Goal: Task Accomplishment & Management: Manage account settings

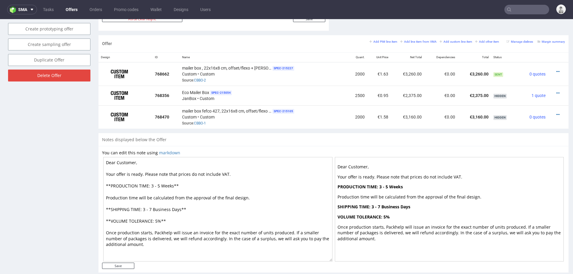
scroll to position [341, 0]
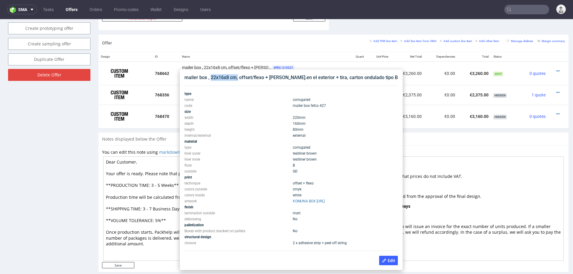
drag, startPoint x: 211, startPoint y: 77, endPoint x: 237, endPoint y: 77, distance: 26.0
click at [237, 77] on div "mailer box , 22x16x8 cm, offset/flexo + [PERSON_NAME].en el exterior + tira, ca…" at bounding box center [291, 77] width 213 height 7
copy div "22x16x8 cm,"
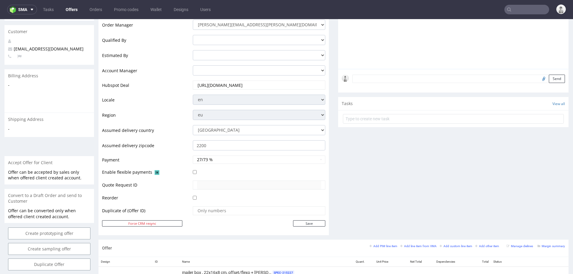
scroll to position [125, 0]
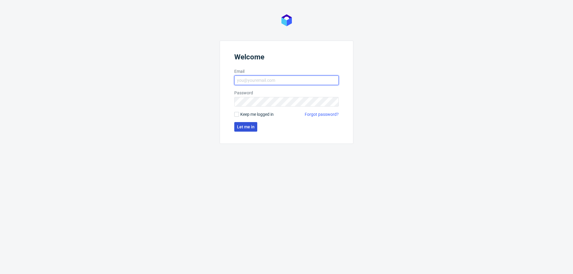
type input "[PERSON_NAME][EMAIL_ADDRESS][PERSON_NAME][DOMAIN_NAME]"
click at [237, 127] on span "Let me in" at bounding box center [246, 127] width 18 height 4
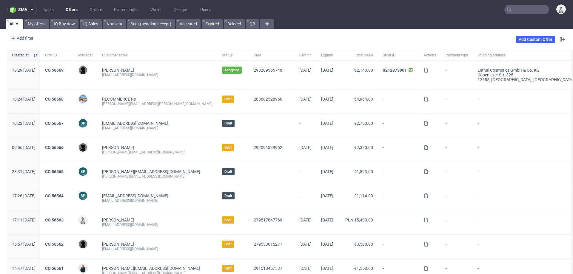
click at [524, 10] on input "text" at bounding box center [527, 10] width 45 height 10
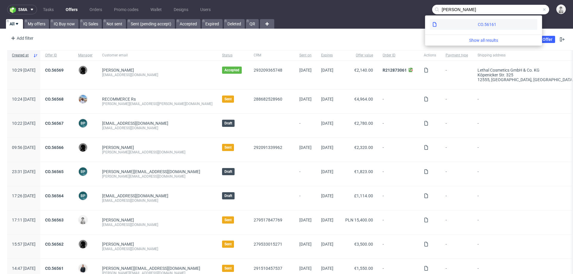
type input "sean sultana"
click at [478, 25] on div "CO.56161" at bounding box center [487, 24] width 19 height 6
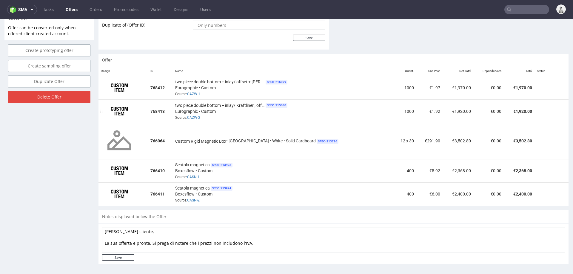
scroll to position [319, 0]
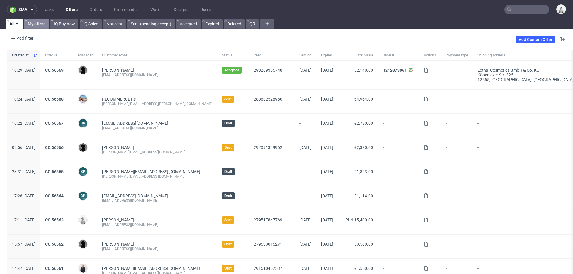
click at [36, 24] on link "My offers" at bounding box center [36, 24] width 25 height 10
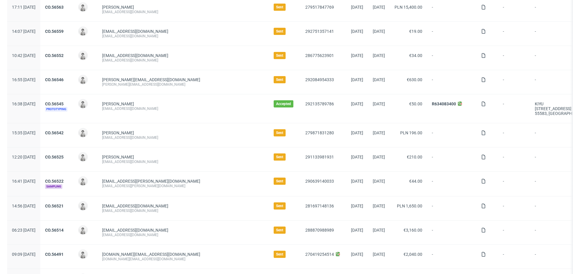
scroll to position [64, 0]
click at [64, 227] on link "CO.56514" at bounding box center [54, 229] width 19 height 5
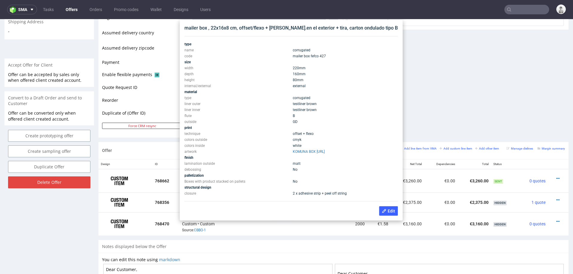
scroll to position [230, 0]
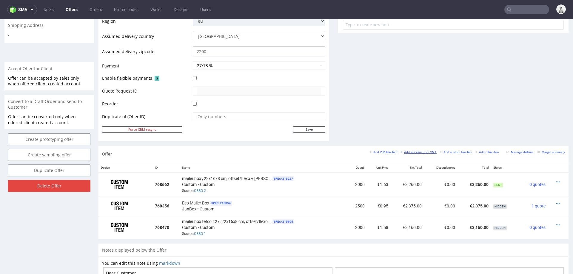
click at [407, 150] on small "Add line item from VMA" at bounding box center [418, 151] width 36 height 3
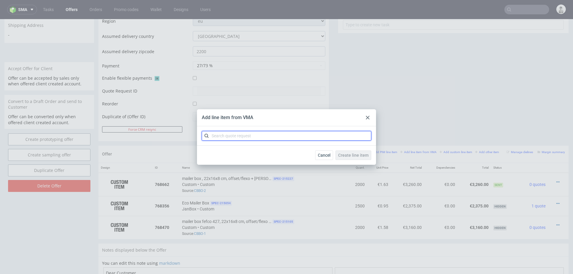
click at [316, 140] on input "text" at bounding box center [287, 136] width 170 height 10
type input "cbbo"
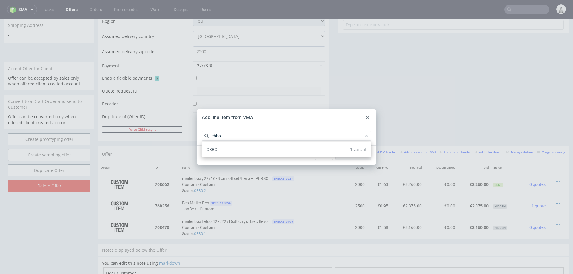
click at [253, 150] on div "CBBO 1 variant" at bounding box center [286, 149] width 165 height 11
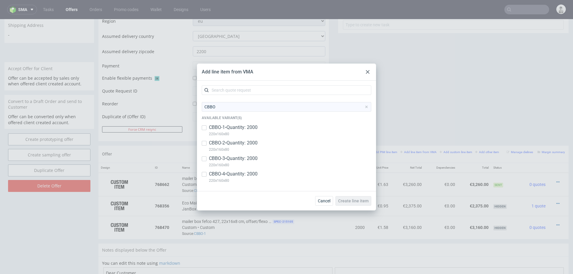
click at [245, 158] on p "CBBO-3 • Quantity: 2000" at bounding box center [233, 158] width 49 height 7
checkbox input "true"
click at [349, 200] on span "Create line item" at bounding box center [353, 201] width 30 height 4
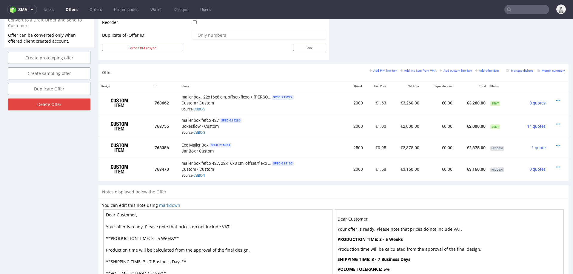
scroll to position [313, 0]
click at [556, 121] on icon at bounding box center [557, 123] width 3 height 4
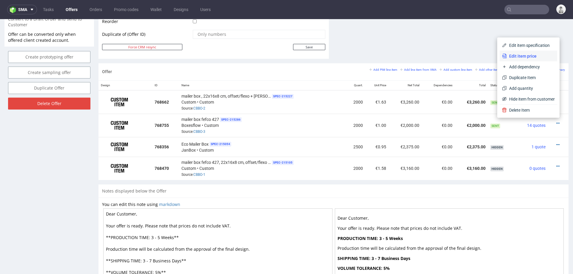
click at [529, 58] on span "Edit item price" at bounding box center [531, 56] width 48 height 6
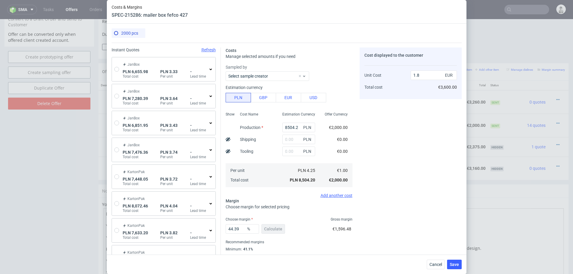
click at [122, 73] on div "JanBox PLN 6,655.98 Total cost PLN 3.33 Per unit - Lead time" at bounding box center [165, 69] width 87 height 19
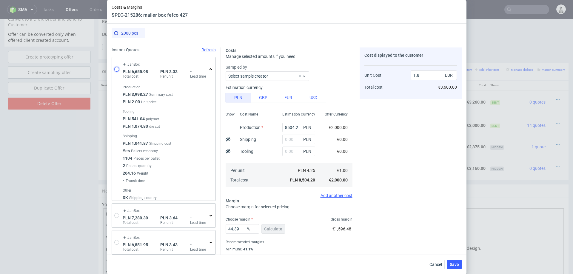
click at [118, 71] on input "radio" at bounding box center [116, 69] width 5 height 5
radio input "true"
radio input "false"
type input "3998.2699999999995"
type input "1041.87"
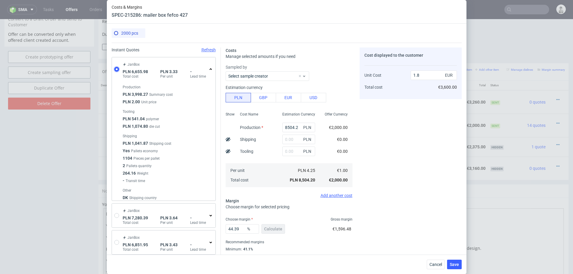
type input "1615.84"
type input "0.78"
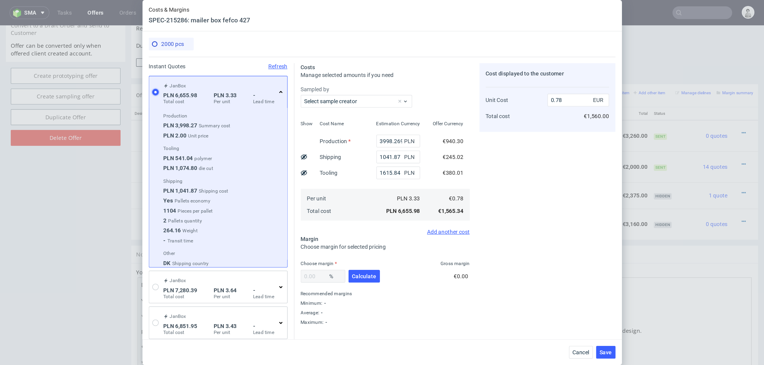
scroll to position [10, 0]
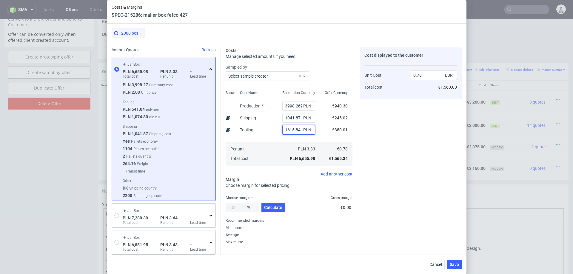
click at [296, 129] on input "1615.84" at bounding box center [298, 130] width 33 height 10
type input "2300"
type input "0.86"
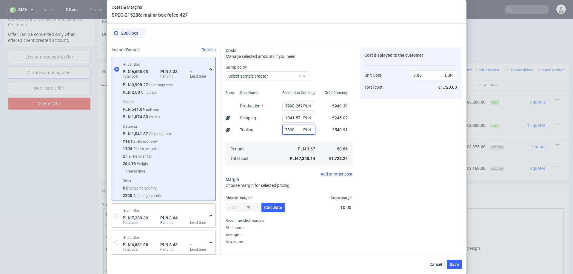
type input "2300"
click at [265, 142] on div "Per unit Total cost" at bounding box center [256, 154] width 42 height 24
click at [270, 208] on span "Calculate" at bounding box center [273, 207] width 18 height 4
type input "35.73"
type input "1.34"
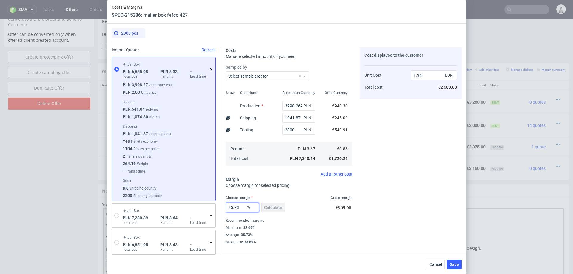
click at [234, 210] on input "35.73" at bounding box center [242, 208] width 33 height 10
click at [293, 108] on input "3998.2699999999995" at bounding box center [298, 106] width 33 height 10
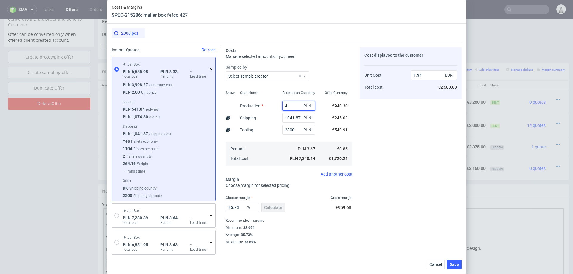
type input "45"
type input "0.62"
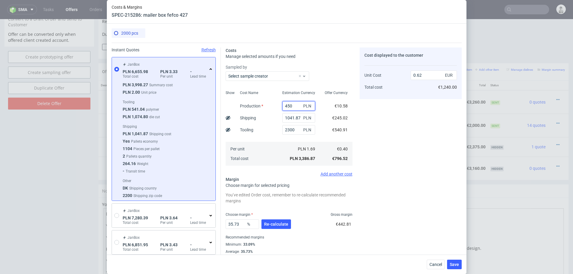
type input "4500"
type input "1.43"
type input "4500"
click at [272, 121] on div "Cost Name Production Shipping Tooling Per unit Total cost" at bounding box center [256, 127] width 42 height 79
click at [270, 223] on span "Re-calculate" at bounding box center [276, 224] width 24 height 4
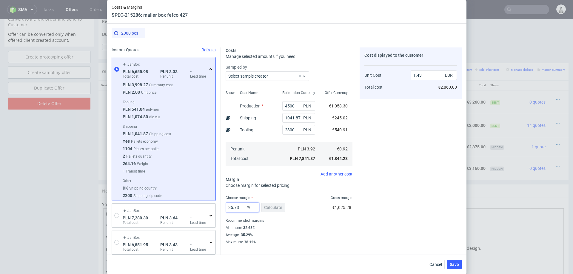
click at [239, 209] on input "35.73" at bounding box center [242, 208] width 33 height 10
type input "34"
type input "1.39"
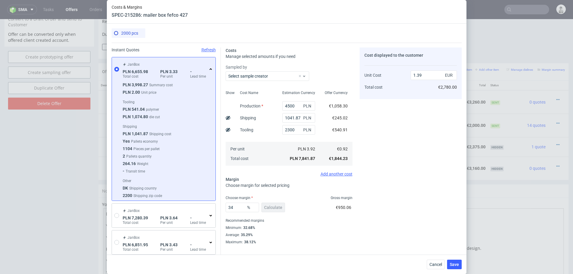
click at [327, 231] on div "Minimum : 32.68%" at bounding box center [289, 227] width 127 height 7
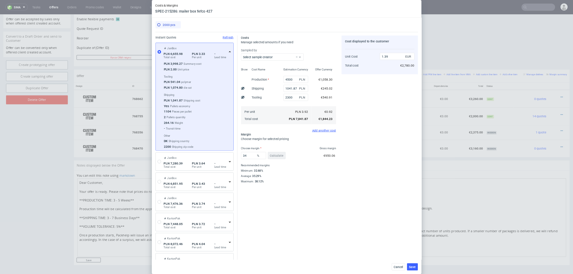
scroll to position [9, 0]
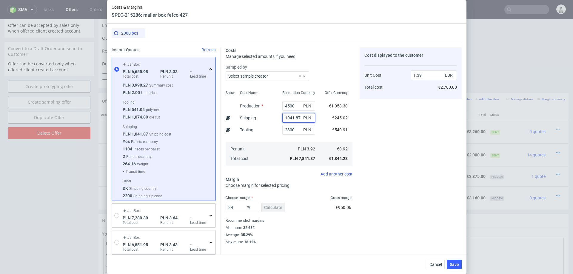
click at [295, 117] on input "1041.87" at bounding box center [298, 118] width 33 height 10
type input "35.73"
type input "1.43"
type input "35.73"
type input "45"
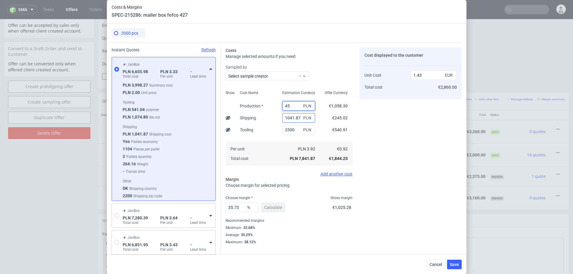
type input "0.62"
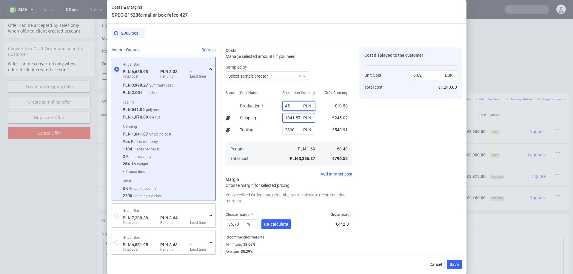
type input "3998.2699999999995"
type input "1.34"
type input "3998.2699999999995"
click at [261, 131] on div "Cost Name Production Shipping Tooling Per unit Total cost" at bounding box center [256, 127] width 42 height 79
click at [263, 133] on div "Cost Name Production Shipping Tooling Per unit Total cost" at bounding box center [256, 127] width 42 height 79
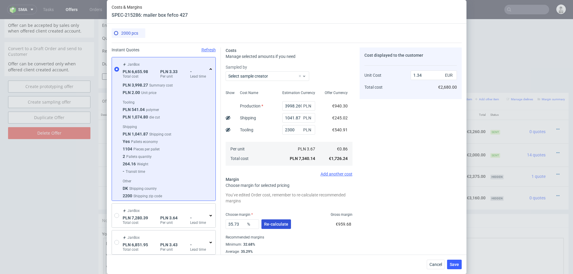
click at [276, 223] on span "Re-calculate" at bounding box center [276, 224] width 24 height 4
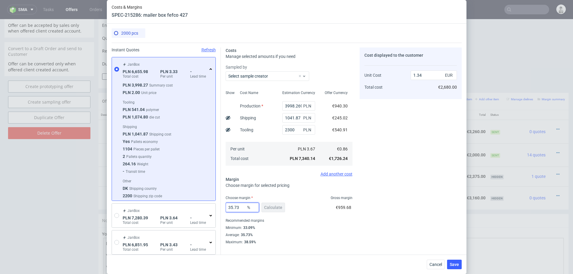
click at [239, 205] on input "35.73" at bounding box center [242, 208] width 33 height 10
type input "33"
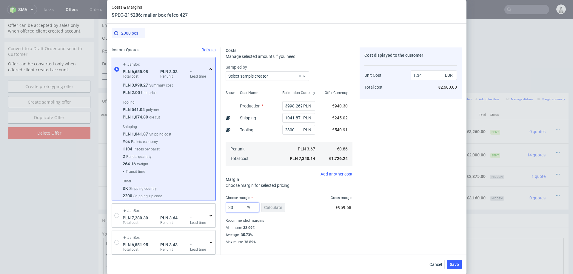
type input "1.29"
click at [365, 225] on div "Cost displayed to the customer Unit Cost Total cost 1.29 EUR €2,580.00" at bounding box center [411, 167] width 102 height 240
click at [236, 206] on input "33" at bounding box center [242, 208] width 33 height 10
type input "34"
type input "1.3"
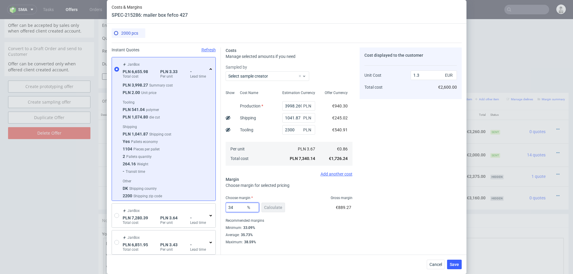
type input "34"
click at [345, 219] on div "Recommended margins" at bounding box center [289, 220] width 127 height 7
click at [292, 130] on input "2300" at bounding box center [298, 130] width 33 height 10
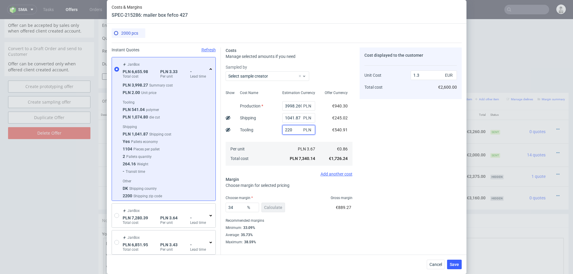
type input "2200"
type input "1.29"
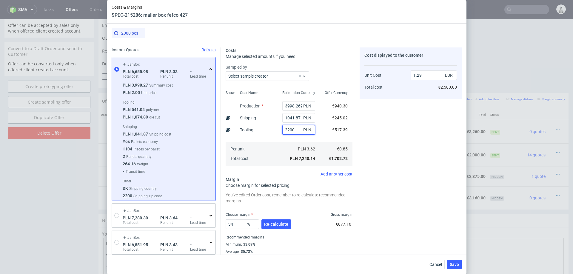
type input "2200"
click at [380, 181] on div "Cost displayed to the customer Unit Cost Total cost 1.29 EUR €2,580.00" at bounding box center [411, 154] width 102 height 214
click at [290, 130] on input "2200" at bounding box center [298, 130] width 33 height 10
click at [399, 172] on div "Cost displayed to the customer Unit Cost Total cost 1.29 EUR €2,580.00" at bounding box center [411, 154] width 102 height 214
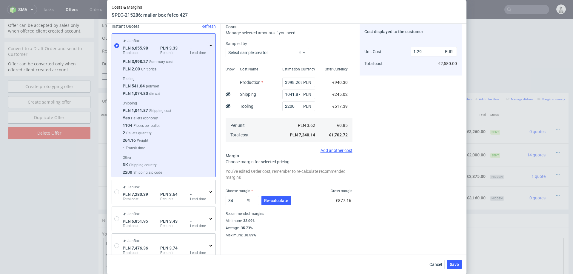
scroll to position [25, 0]
click at [269, 199] on span "Re-calculate" at bounding box center [276, 199] width 24 height 4
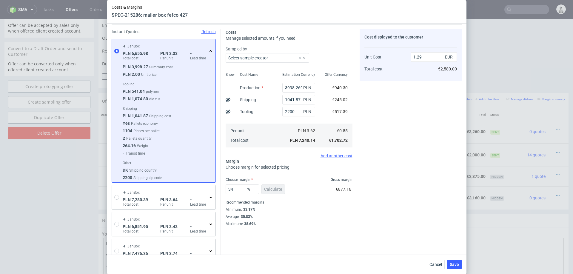
scroll to position [18, 0]
click at [289, 115] on input "2200" at bounding box center [298, 112] width 33 height 10
click at [287, 113] on input "2200" at bounding box center [298, 112] width 33 height 10
click at [375, 225] on div "Cost displayed to the customer Unit Cost Total cost 1.29 EUR €2,580.00" at bounding box center [411, 128] width 102 height 197
click at [457, 267] on button "Save" at bounding box center [454, 265] width 15 height 10
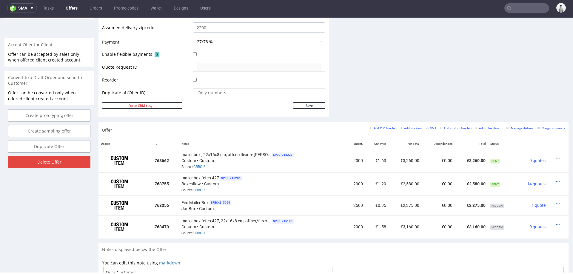
scroll to position [253, 0]
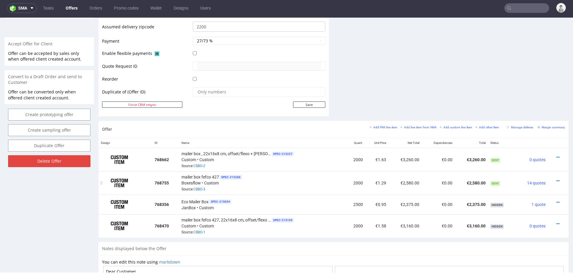
click at [310, 187] on div "mailer box fefco 427 SPEC- 215286 Boxesflow • Custom Source: CBBO-3" at bounding box center [262, 183] width 161 height 19
click at [556, 179] on icon at bounding box center [557, 181] width 3 height 4
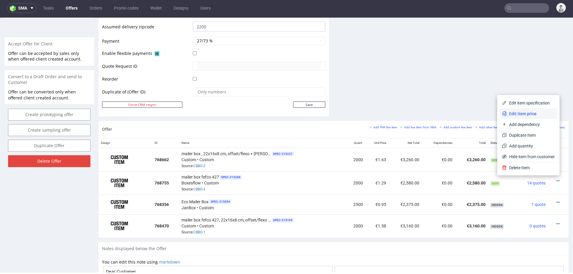
click at [523, 109] on li "Edit item price" at bounding box center [529, 113] width 58 height 11
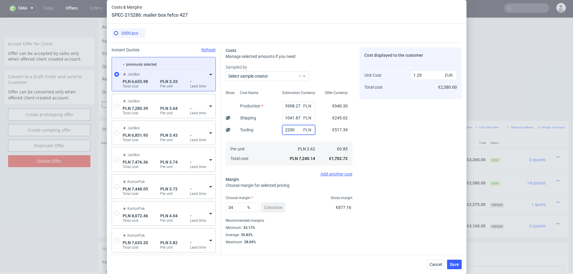
click at [288, 130] on input "2200" at bounding box center [298, 130] width 33 height 10
type input "2500"
type input "1.34"
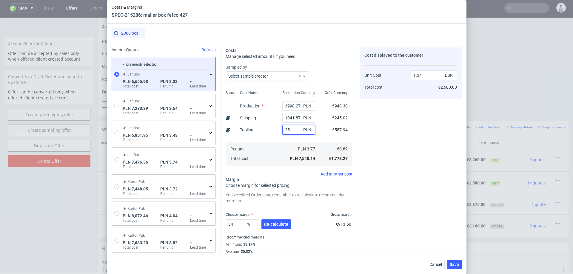
type input "2"
type input "0.9"
type input "2400"
type input "1.32"
type input "2400"
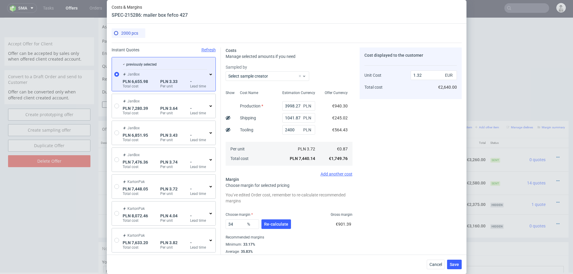
click at [255, 137] on div "Cost Name Production Shipping Tooling Per unit Total cost" at bounding box center [256, 127] width 42 height 79
click at [284, 224] on span "Re-calculate" at bounding box center [276, 224] width 24 height 4
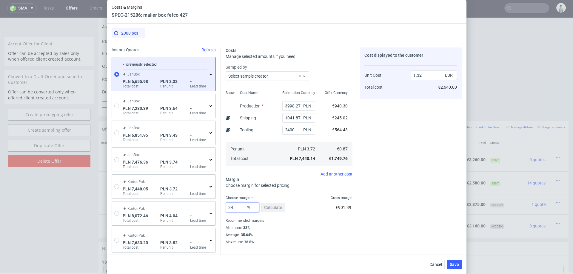
click at [238, 207] on input "34" at bounding box center [242, 208] width 33 height 10
click at [352, 222] on div "Recommended margins" at bounding box center [289, 220] width 127 height 7
click at [459, 264] on button "Save" at bounding box center [454, 265] width 15 height 10
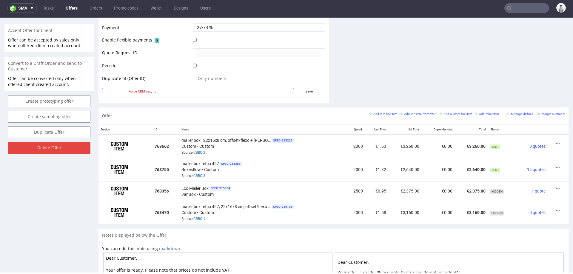
scroll to position [267, 0]
click at [556, 165] on icon at bounding box center [557, 167] width 3 height 4
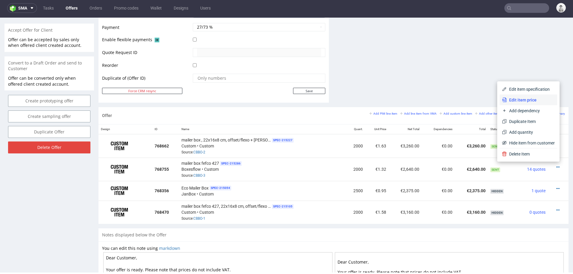
click at [531, 98] on span "Edit item price" at bounding box center [531, 100] width 48 height 6
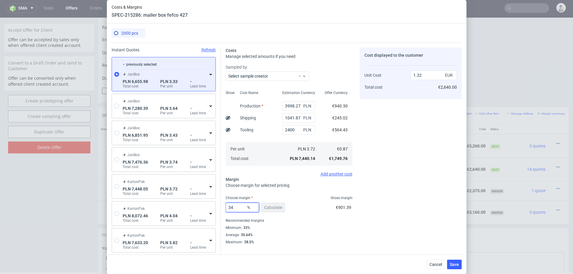
click at [240, 209] on input "34" at bounding box center [242, 208] width 33 height 10
type input "34.5"
type input "1.33"
click at [295, 224] on div "Minimum : 33%" at bounding box center [289, 227] width 127 height 7
click at [240, 206] on input "34.5" at bounding box center [242, 208] width 33 height 10
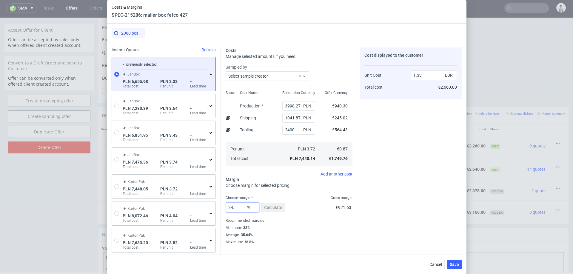
type input "34"
type input "1.32"
type input "35"
type input "1.34"
type input "35"
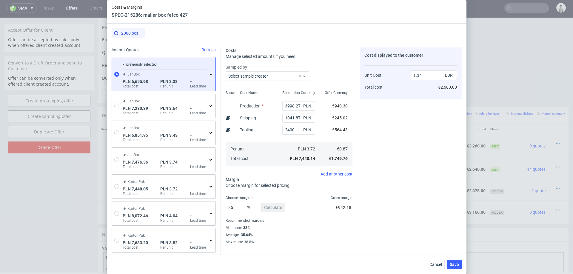
click at [289, 216] on div "35 % Calculate €942.18" at bounding box center [289, 208] width 127 height 17
click at [451, 263] on span "Save" at bounding box center [454, 264] width 9 height 4
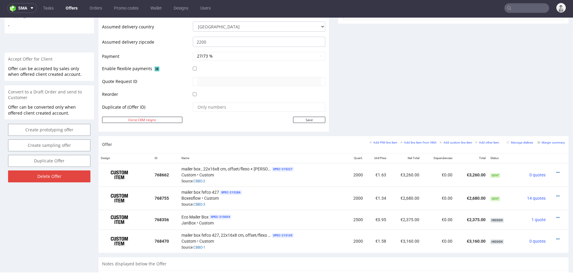
scroll to position [239, 0]
click at [556, 194] on icon at bounding box center [557, 196] width 3 height 4
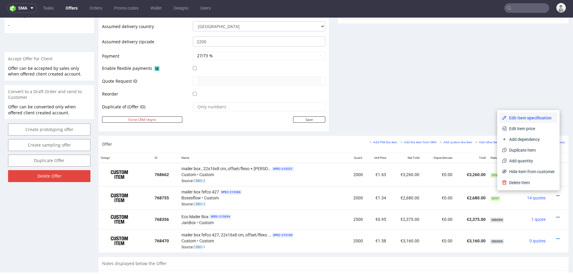
click at [540, 115] on span "Edit item specification" at bounding box center [531, 118] width 48 height 6
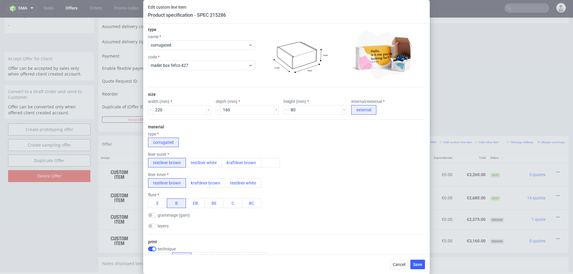
scroll to position [548, 0]
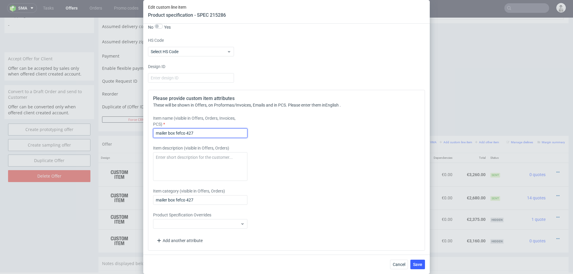
click at [225, 131] on input "mailer box fefco 427" at bounding box center [200, 133] width 94 height 10
click at [218, 132] on input "mailer box fefco 427, Flexografia, tipo B" at bounding box center [200, 133] width 94 height 10
type input "mailer box fefco 427, Flexografia, cartón tipo B"
click at [419, 262] on span "Save" at bounding box center [417, 264] width 9 height 4
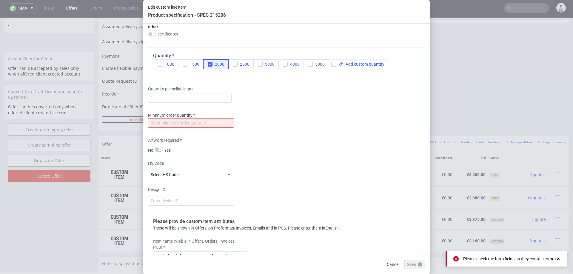
scroll to position [422, 0]
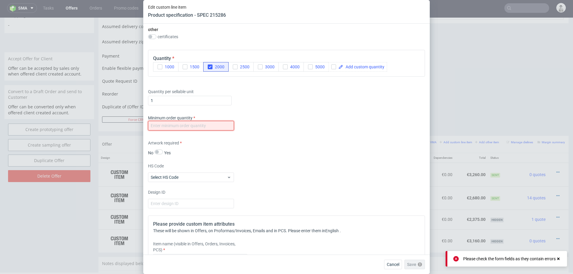
click at [208, 124] on input "number" at bounding box center [191, 126] width 86 height 10
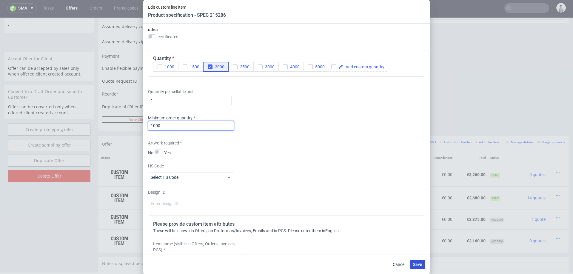
type input "1000"
click at [419, 265] on span "Save" at bounding box center [417, 264] width 9 height 4
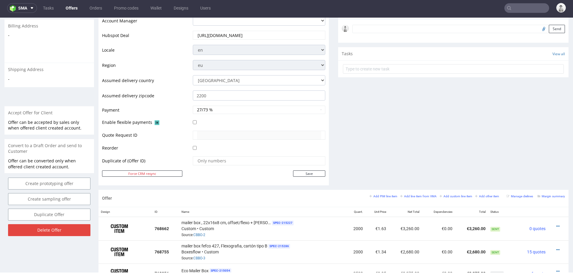
scroll to position [188, 0]
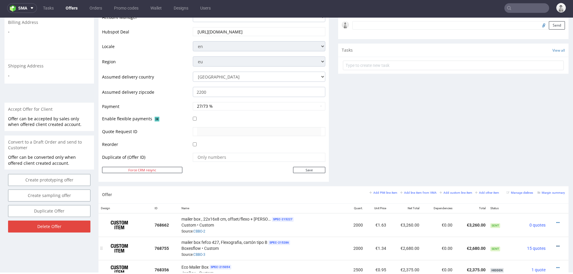
click at [556, 244] on icon at bounding box center [557, 246] width 3 height 4
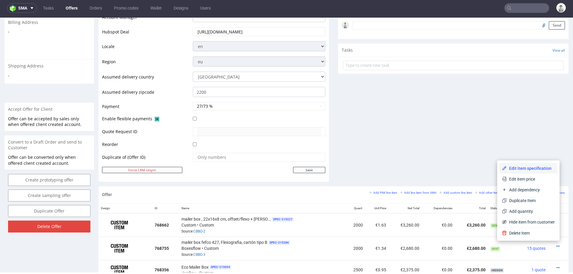
click at [522, 168] on span "Edit item specification" at bounding box center [531, 168] width 48 height 6
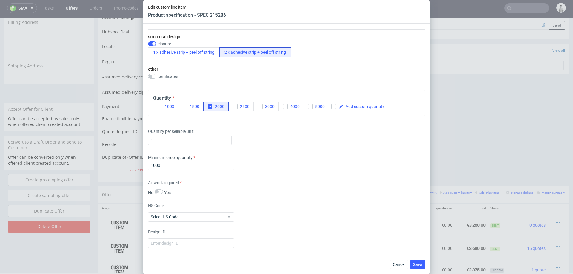
scroll to position [548, 0]
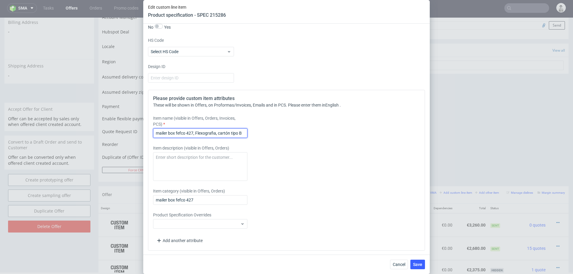
click at [241, 134] on input "mailer box fefco 427, Flexografia, cartón tipo B" at bounding box center [200, 133] width 94 height 10
type input "mailer box fefco 427, Flexografia, cartón tipo B + express shipping"
click at [415, 263] on span "Save" at bounding box center [417, 264] width 9 height 4
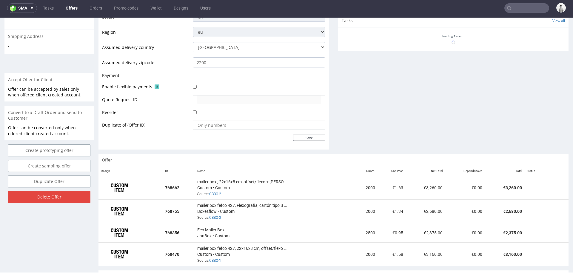
scroll to position [282, 0]
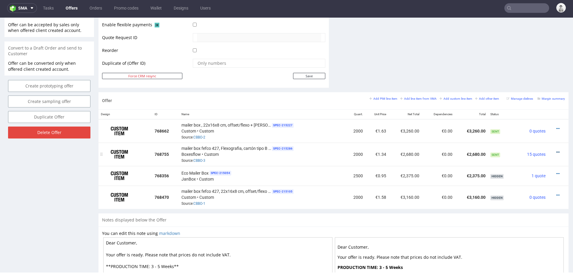
click at [556, 150] on icon at bounding box center [557, 152] width 3 height 4
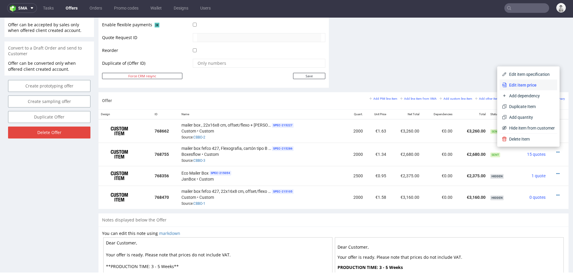
click at [520, 82] on span "Edit item price" at bounding box center [531, 85] width 48 height 6
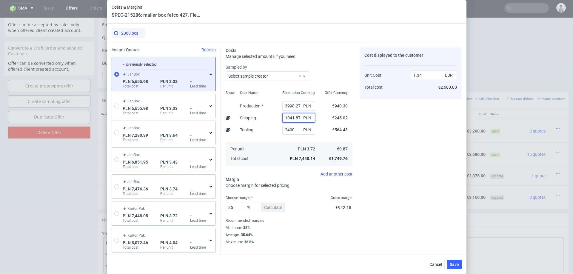
click at [291, 117] on input "1041.87" at bounding box center [298, 118] width 33 height 10
type input "1"
type input "1.16"
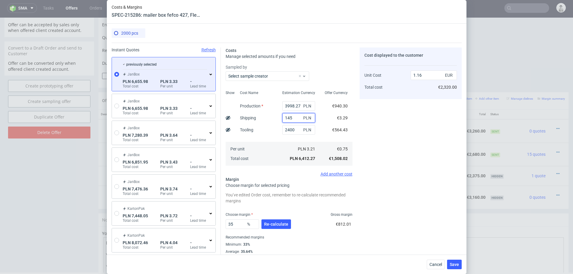
type input "1450"
type input "1.42"
type input "1450"
click at [434, 148] on div "Cost displayed to the customer Unit Cost Total cost 1.42 EUR €2,840.00" at bounding box center [411, 154] width 102 height 214
click at [277, 220] on button "Re-calculate" at bounding box center [277, 224] width 30 height 10
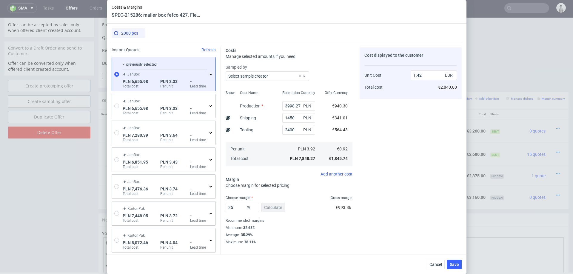
click at [275, 224] on div "Recommended margins" at bounding box center [289, 220] width 127 height 7
click at [238, 210] on input "35" at bounding box center [242, 208] width 33 height 10
type input "3"
type input "0.95"
type input "34"
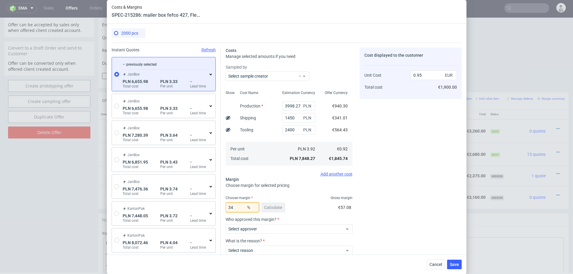
type input "1.4"
type input "33"
type input "1.37"
type input "33"
click at [379, 194] on div "Cost displayed to the customer Unit Cost Total cost 1.37 EUR €2,740.00" at bounding box center [411, 145] width 102 height 197
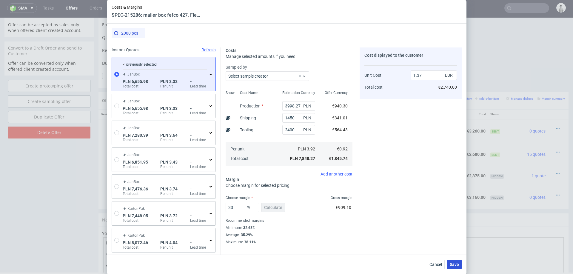
click at [454, 264] on span "Save" at bounding box center [454, 264] width 9 height 4
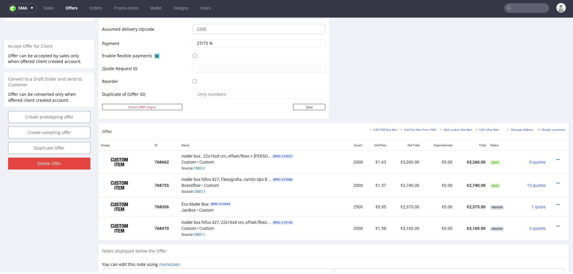
scroll to position [254, 0]
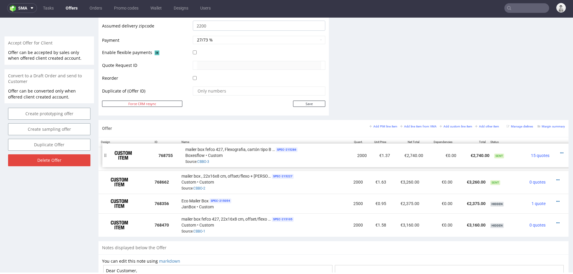
drag, startPoint x: 102, startPoint y: 180, endPoint x: 106, endPoint y: 154, distance: 26.9
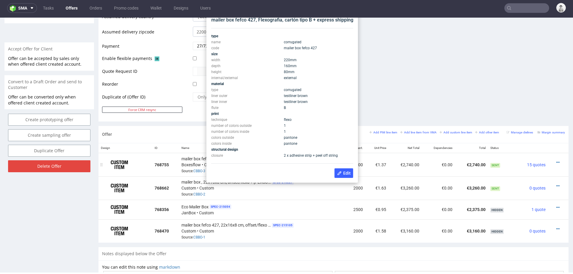
scroll to position [241, 0]
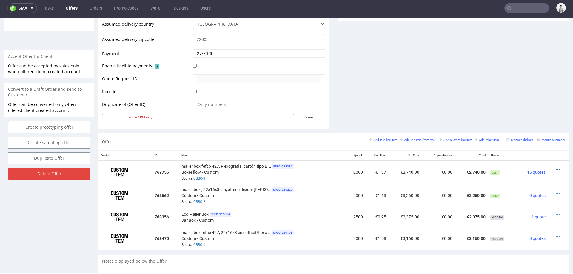
click at [556, 168] on icon at bounding box center [557, 170] width 3 height 4
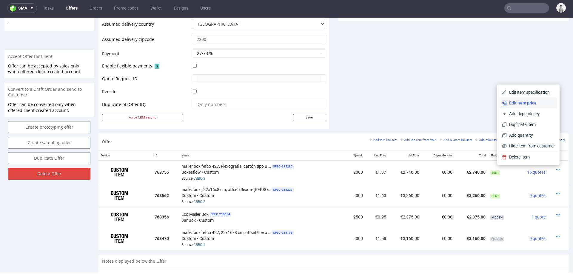
click at [520, 106] on li "Edit item price" at bounding box center [529, 103] width 58 height 11
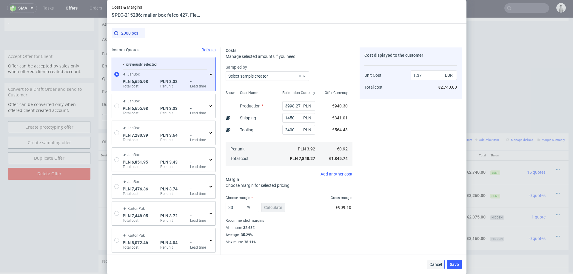
click at [433, 267] on button "Cancel" at bounding box center [436, 265] width 18 height 10
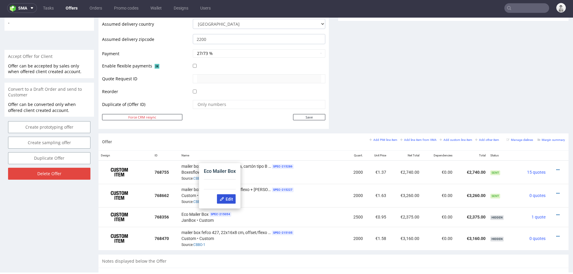
click at [223, 200] on icon at bounding box center [222, 199] width 5 height 5
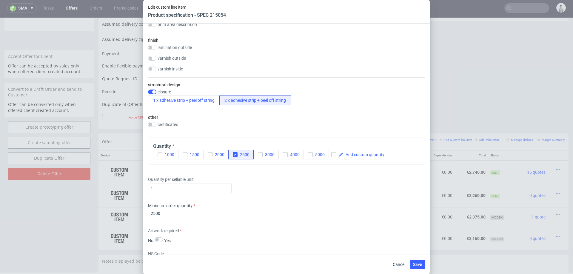
scroll to position [0, 0]
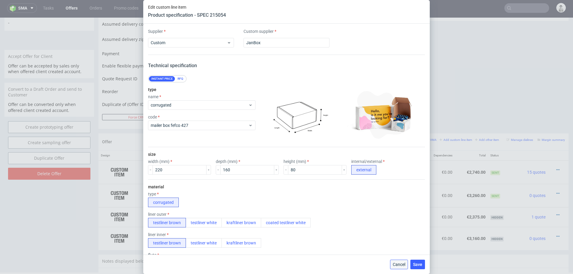
click at [398, 265] on span "Cancel" at bounding box center [399, 264] width 13 height 4
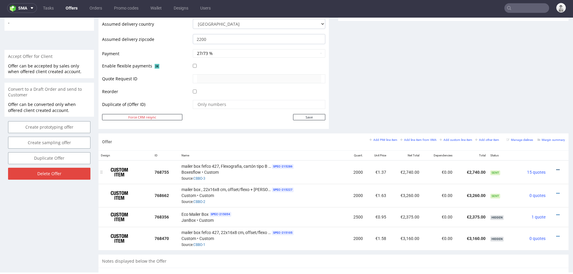
click at [556, 168] on icon at bounding box center [557, 170] width 3 height 4
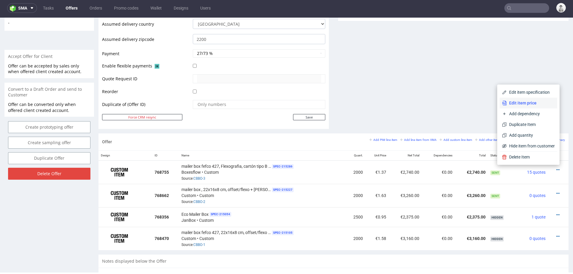
click at [530, 105] on span "Edit item price" at bounding box center [531, 103] width 48 height 6
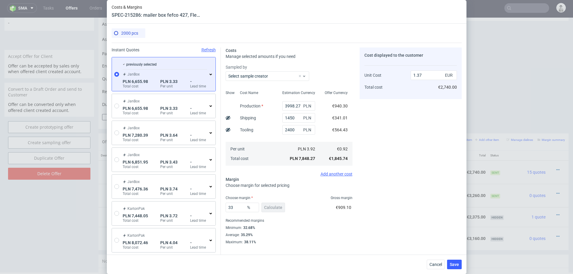
click at [211, 73] on icon at bounding box center [210, 74] width 5 height 5
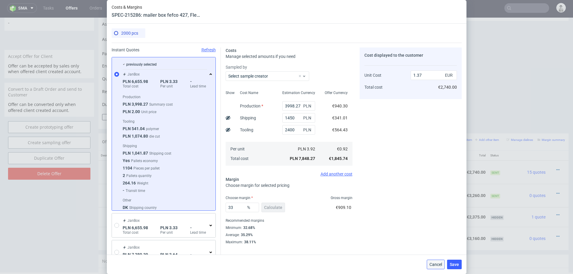
click at [439, 263] on span "Cancel" at bounding box center [436, 264] width 13 height 4
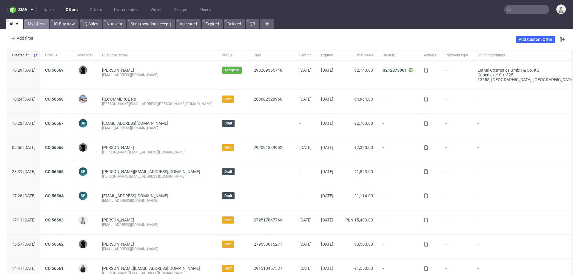
click at [35, 22] on link "My offers" at bounding box center [36, 24] width 25 height 10
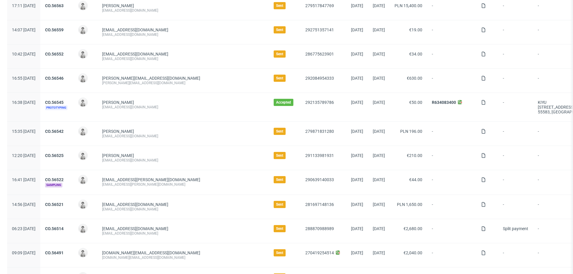
scroll to position [87, 0]
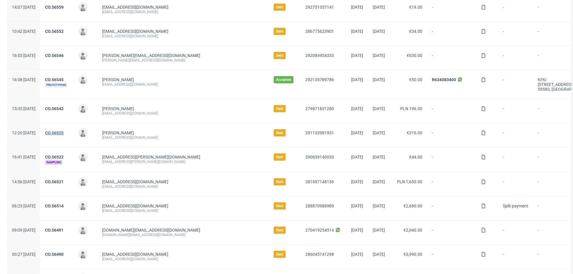
click at [64, 131] on link "CO.56525" at bounding box center [54, 132] width 19 height 5
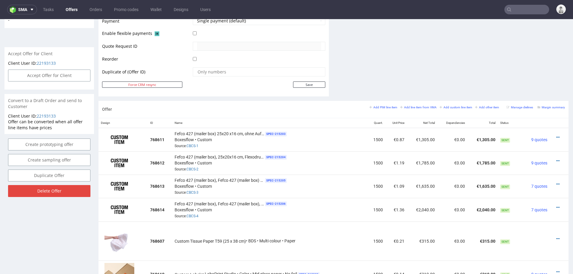
scroll to position [276, 0]
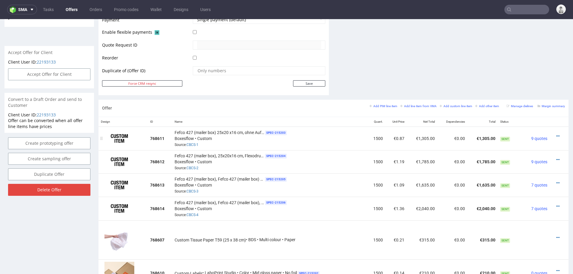
click at [394, 136] on td "€0.87" at bounding box center [395, 139] width 21 height 24
click at [396, 183] on td "€1.09" at bounding box center [395, 184] width 21 height 23
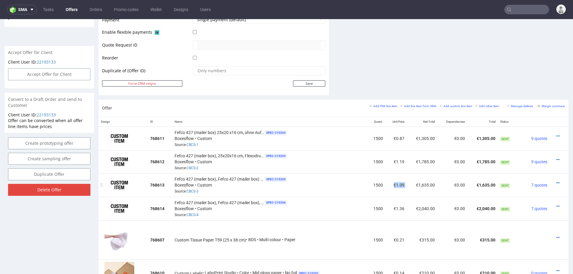
click at [396, 183] on td "€1.09" at bounding box center [395, 184] width 21 height 23
click at [398, 163] on td "€1.19" at bounding box center [395, 161] width 21 height 23
click at [415, 168] on td "€1,785.00" at bounding box center [422, 161] width 30 height 23
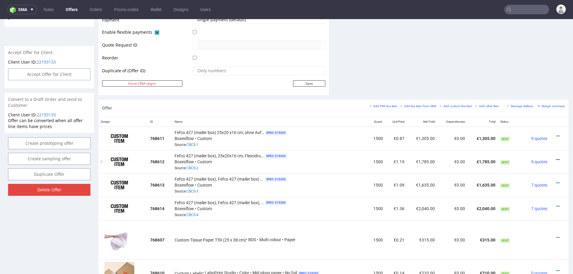
click at [556, 158] on icon at bounding box center [557, 160] width 3 height 4
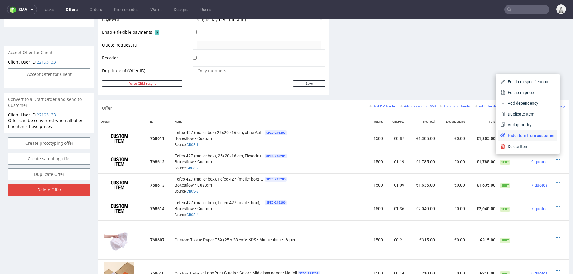
click at [516, 135] on span "Hide item from customer" at bounding box center [530, 136] width 50 height 6
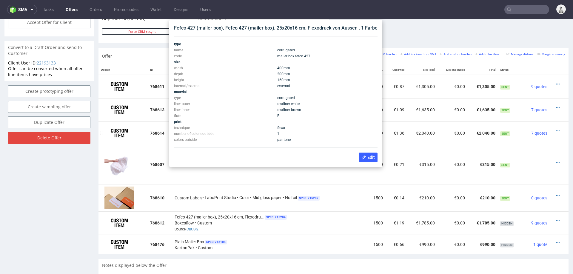
scroll to position [328, 0]
click at [409, 140] on td "€2,040.00" at bounding box center [422, 133] width 30 height 23
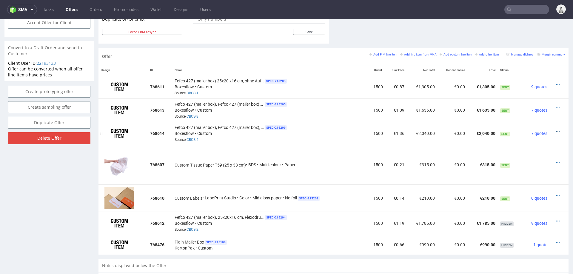
click at [556, 129] on icon at bounding box center [557, 131] width 3 height 4
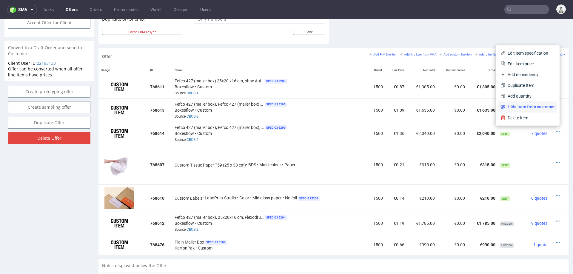
click at [534, 107] on span "Hide item from customer" at bounding box center [530, 107] width 50 height 6
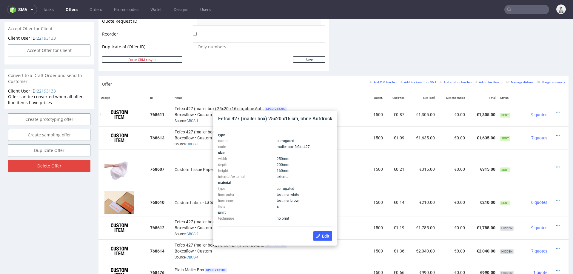
scroll to position [299, 0]
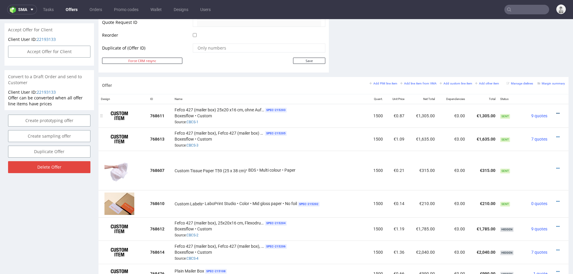
click at [556, 112] on icon at bounding box center [557, 113] width 3 height 4
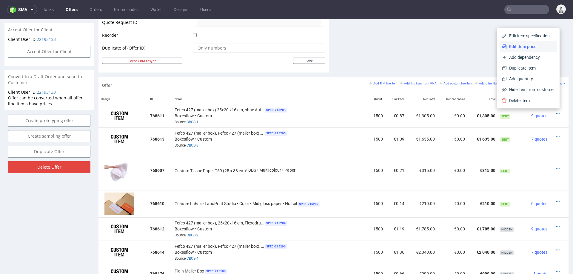
click at [521, 46] on span "Edit item price" at bounding box center [531, 47] width 48 height 6
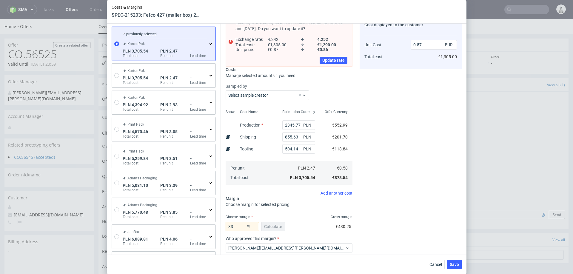
scroll to position [10, 0]
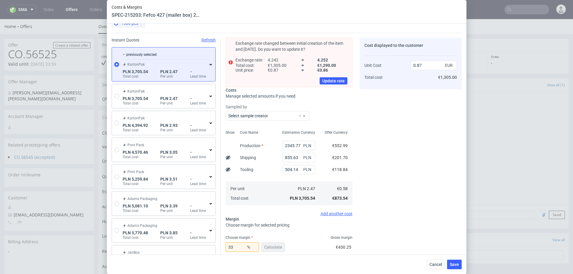
click at [207, 65] on div "previously selected KartonPak PLN 3,705.54 Total cost PLN 2.47 Per unit - Lead …" at bounding box center [165, 64] width 87 height 29
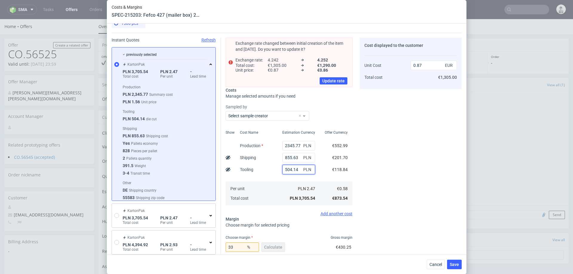
click at [293, 170] on input "504.14" at bounding box center [298, 170] width 33 height 10
type input "0.75"
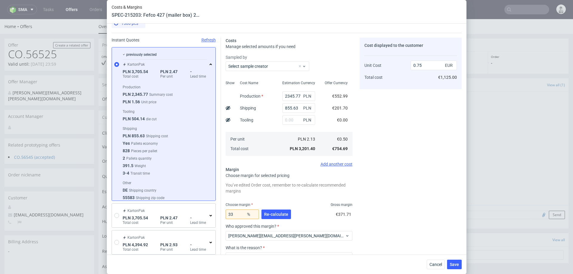
click at [273, 166] on fieldset "Costs Manage selected amounts if you need Sampled by Select sample creator Show…" at bounding box center [289, 166] width 127 height 257
click at [272, 215] on span "Re-calculate" at bounding box center [276, 214] width 24 height 4
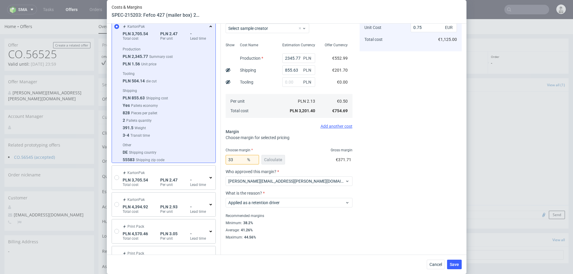
scroll to position [50, 0]
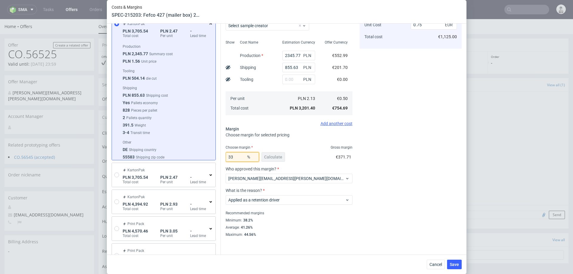
click at [242, 156] on input "33" at bounding box center [242, 157] width 33 height 10
type input "34"
type input "0.76"
type input "33"
type input "0.75"
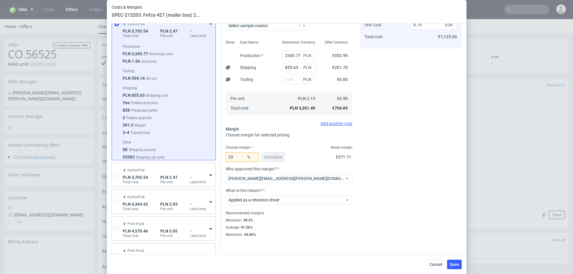
click at [376, 139] on div "Cost displayed to the customer Unit Cost Total cost 0.75 EUR €1,125.00" at bounding box center [411, 117] width 102 height 240
click at [238, 156] on input "33" at bounding box center [242, 157] width 33 height 10
type input "32"
type input "0.74"
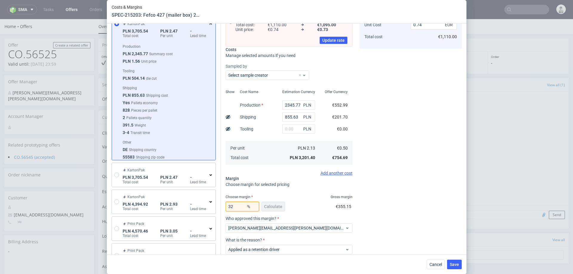
type input "32"
click at [385, 126] on div "Cost displayed to the customer Unit Cost Total cost 0.74 EUR €1,110.00" at bounding box center [411, 142] width 102 height 290
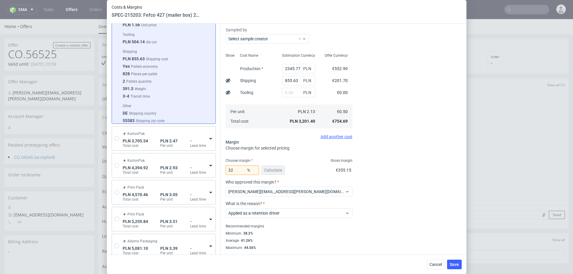
scroll to position [87, 0]
click at [282, 192] on span "[PERSON_NAME][EMAIL_ADDRESS][PERSON_NAME][DOMAIN_NAME]" at bounding box center [286, 191] width 117 height 6
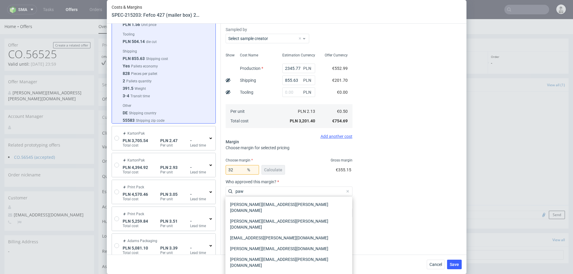
scroll to position [0, 0]
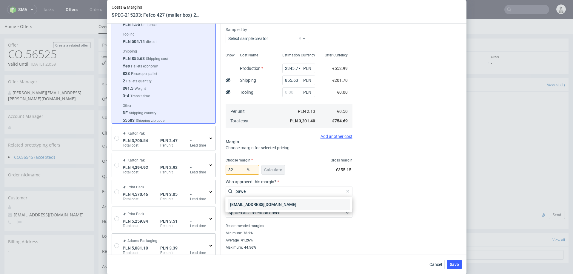
type input "pawe"
click at [274, 202] on div "[EMAIL_ADDRESS][DOMAIN_NAME]" at bounding box center [289, 204] width 122 height 11
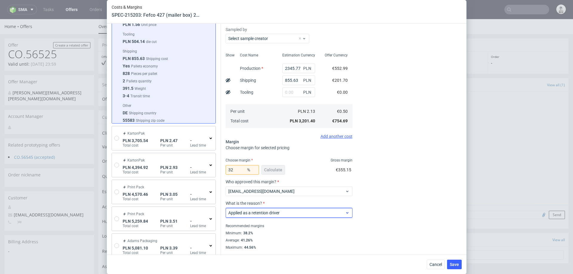
click at [270, 211] on span "Applied as a retention driver" at bounding box center [286, 213] width 117 height 6
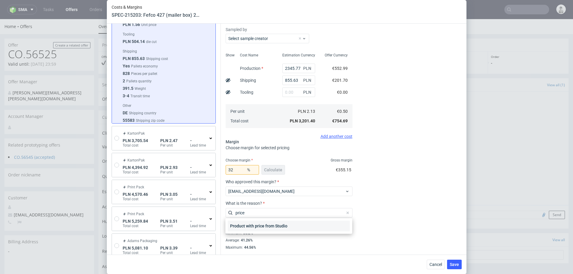
type input "price"
click at [261, 224] on div "Product with price from Studio" at bounding box center [289, 226] width 122 height 11
click at [261, 224] on div "Recommended margins" at bounding box center [289, 225] width 127 height 7
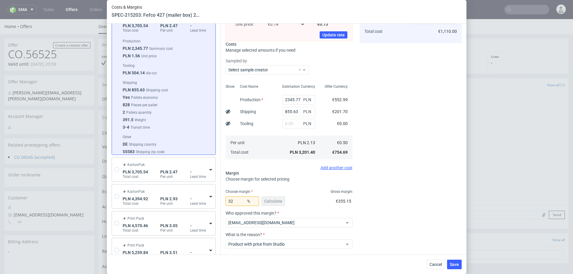
scroll to position [17, 0]
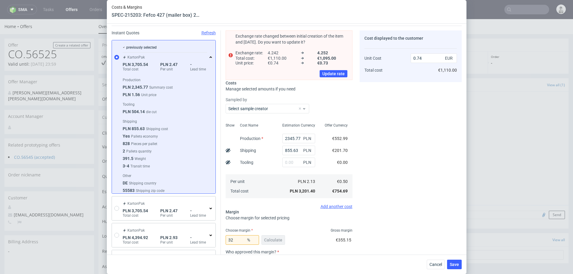
click at [145, 164] on label "Transit time" at bounding box center [139, 166] width 21 height 4
click at [453, 263] on span "Save" at bounding box center [454, 264] width 9 height 4
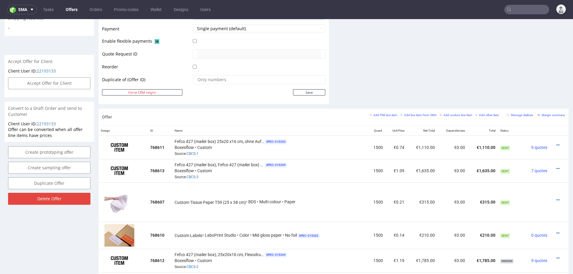
scroll to position [270, 0]
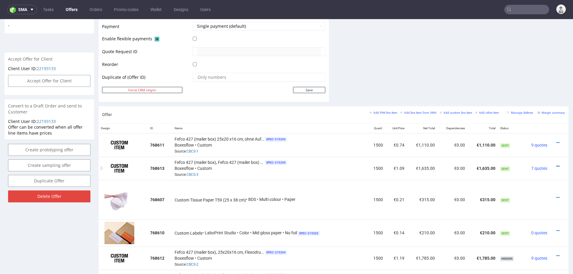
click at [556, 164] on icon at bounding box center [557, 166] width 3 height 4
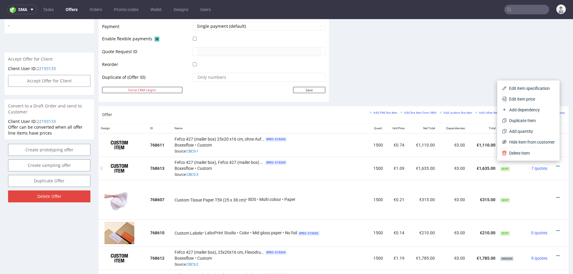
click at [512, 175] on td "Sent" at bounding box center [510, 168] width 25 height 23
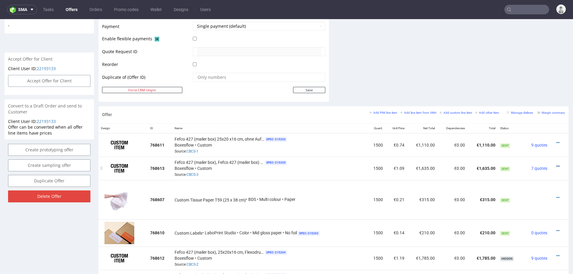
click at [556, 164] on icon at bounding box center [557, 166] width 3 height 4
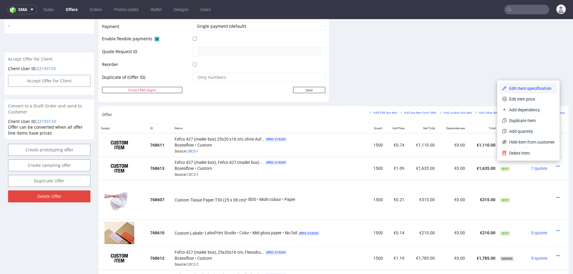
click at [526, 85] on span "Edit item specification" at bounding box center [531, 88] width 48 height 6
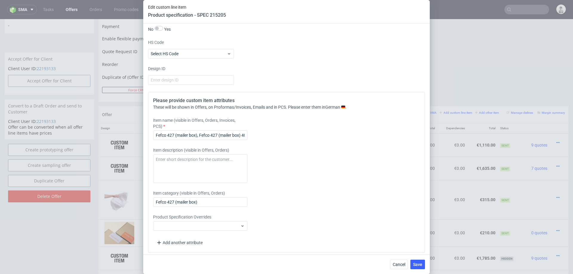
scroll to position [465, 0]
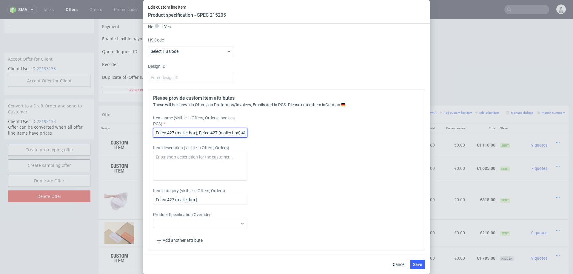
drag, startPoint x: 199, startPoint y: 133, endPoint x: 149, endPoint y: 134, distance: 50.5
click at [149, 134] on div "Please provide custom item attributes These will be shown in Offers, on Proform…" at bounding box center [286, 170] width 277 height 161
type input "Fefco 427 (mailer box) 40x20 x16 cm, ohne Aufdruck"
click at [327, 157] on div "Item description (visible in Offers, Orders)" at bounding box center [252, 163] width 198 height 36
click at [413, 264] on span "Save" at bounding box center [417, 264] width 9 height 4
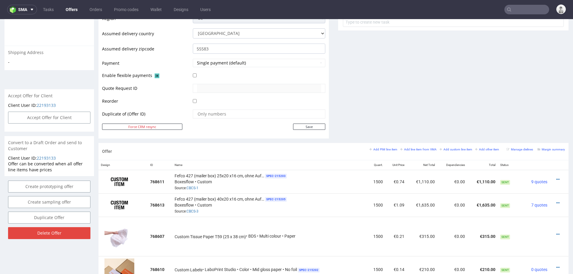
scroll to position [236, 0]
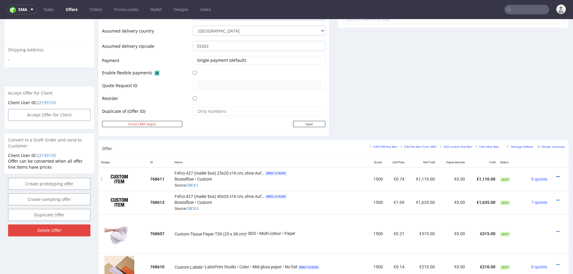
click at [556, 175] on icon at bounding box center [557, 177] width 3 height 4
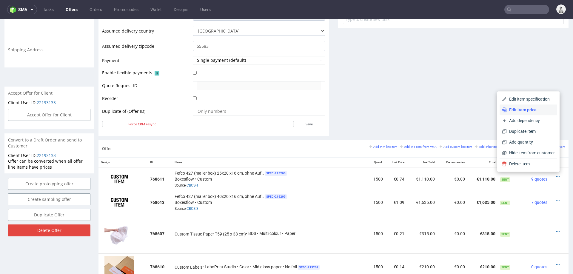
click at [524, 109] on span "Edit item price" at bounding box center [531, 110] width 48 height 6
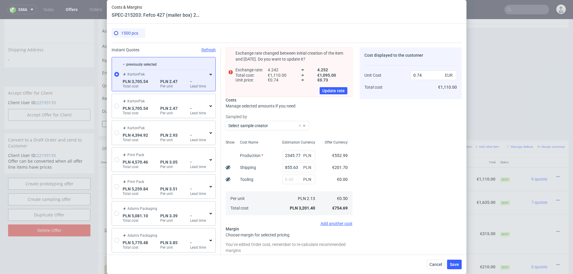
click at [207, 74] on div "previously selected KartonPak PLN 3,705.54 Total cost PLN 2.47 Per unit - Lead …" at bounding box center [165, 74] width 87 height 29
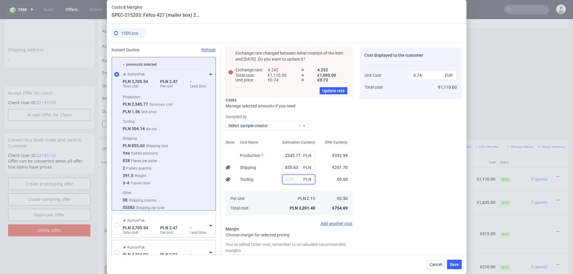
click at [290, 179] on input "text" at bounding box center [298, 180] width 33 height 10
type input "505"
type input "0.85"
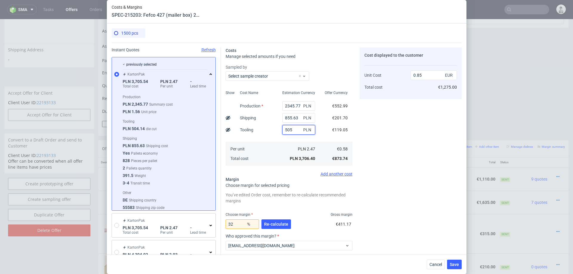
type input "505"
click at [422, 170] on div "Cost displayed to the customer Unit Cost Total cost 0.85 EUR €1,275.00" at bounding box center [411, 175] width 102 height 257
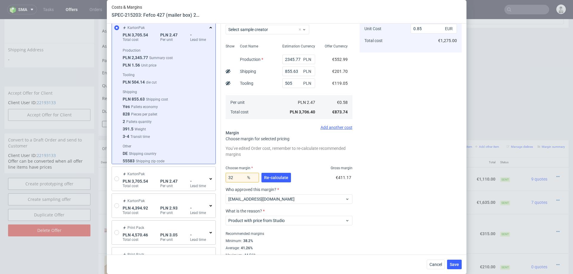
scroll to position [48, 0]
click at [239, 175] on input "32" at bounding box center [242, 177] width 33 height 10
type input "31"
type input "0.84"
type input "31"
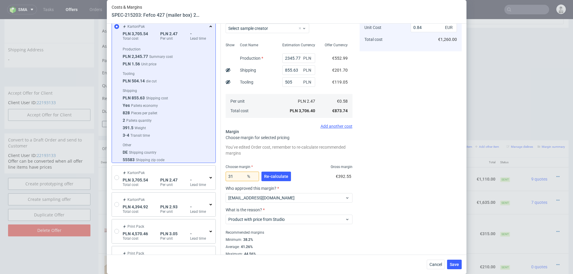
click at [453, 176] on div "Cost displayed to the customer Unit Cost Total cost 0.84 EUR €1,260.00" at bounding box center [411, 128] width 102 height 257
click at [455, 266] on span "Save" at bounding box center [454, 264] width 9 height 4
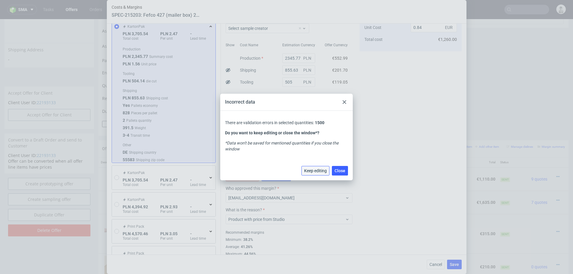
click at [309, 169] on span "Keep editing" at bounding box center [315, 171] width 23 height 4
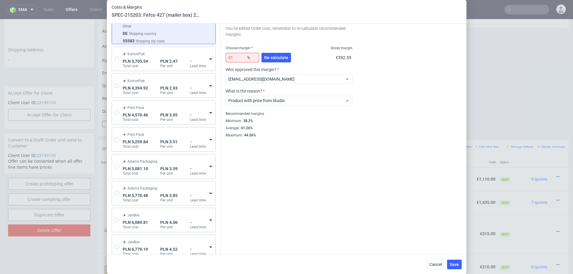
scroll to position [0, 0]
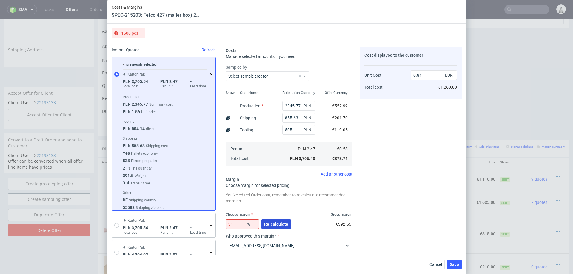
click at [279, 219] on button "Re-calculate" at bounding box center [277, 224] width 30 height 10
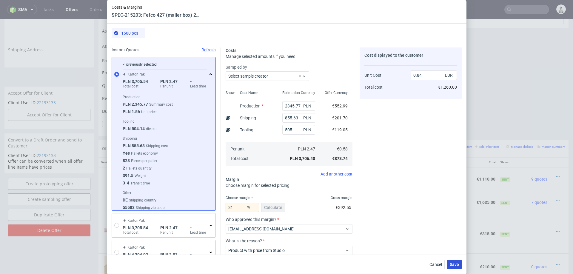
click at [451, 262] on span "Save" at bounding box center [454, 264] width 9 height 4
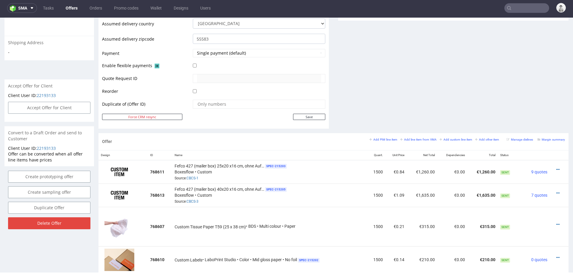
scroll to position [252, 0]
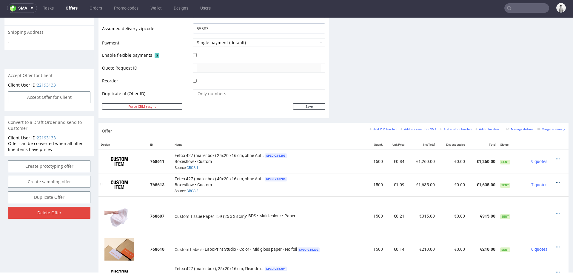
click at [556, 181] on icon at bounding box center [557, 183] width 3 height 4
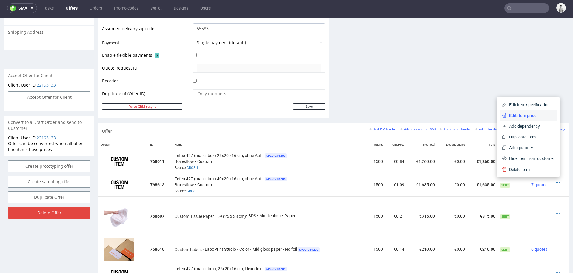
click at [521, 113] on span "Edit item price" at bounding box center [531, 116] width 48 height 6
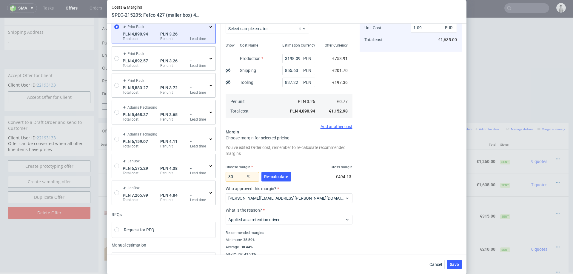
scroll to position [46, 0]
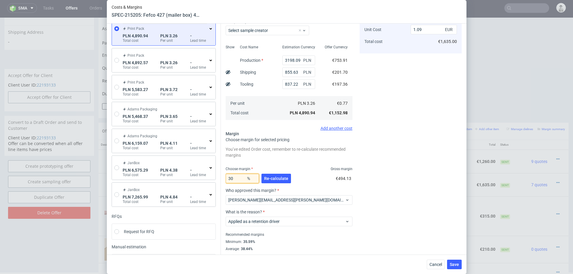
click at [237, 178] on input "30" at bounding box center [242, 179] width 33 height 10
type input "29"
type input "1.08"
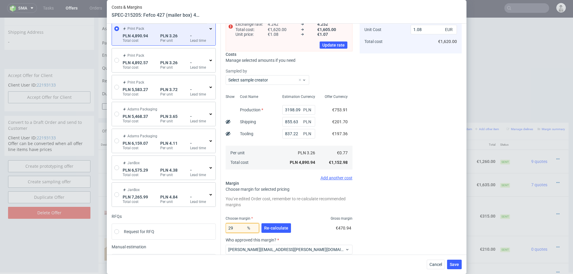
type input "2"
type input "25"
type input "1.02"
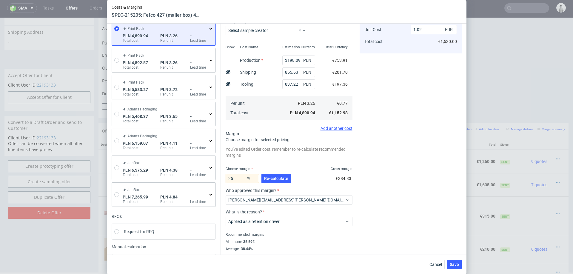
click at [385, 186] on div "Cost displayed to the customer Unit Cost Total cost 1.02 EUR €1,530.00" at bounding box center [411, 130] width 102 height 257
click at [244, 176] on input "25" at bounding box center [242, 179] width 33 height 10
click at [237, 179] on input "25" at bounding box center [242, 179] width 33 height 10
type input "26"
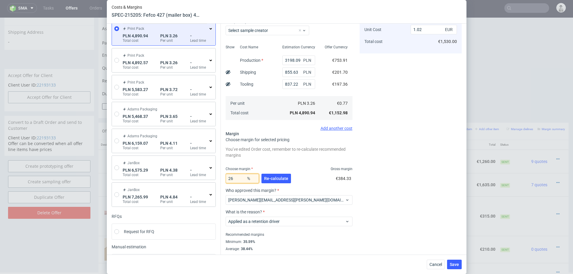
type input "1.03"
type input "27"
type input "1.05"
type input "26"
type input "1.03"
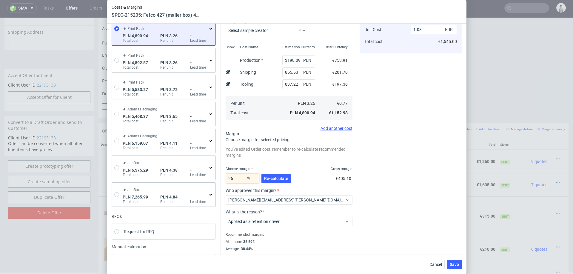
type input "26"
click at [409, 186] on div "Cost displayed to the customer Unit Cost Total cost 1.03 EUR €1,545.00" at bounding box center [411, 130] width 102 height 257
click at [452, 262] on span "Save" at bounding box center [454, 264] width 9 height 4
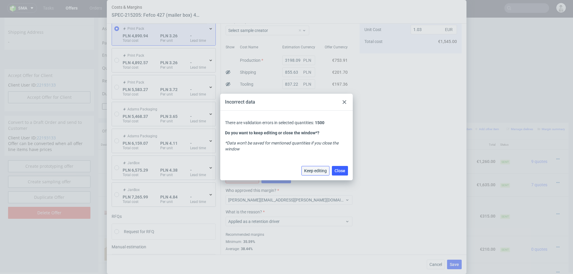
click at [313, 174] on button "Keep editing" at bounding box center [316, 171] width 28 height 10
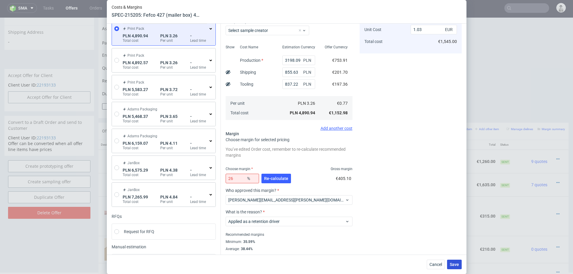
click at [450, 262] on span "Save" at bounding box center [454, 264] width 9 height 4
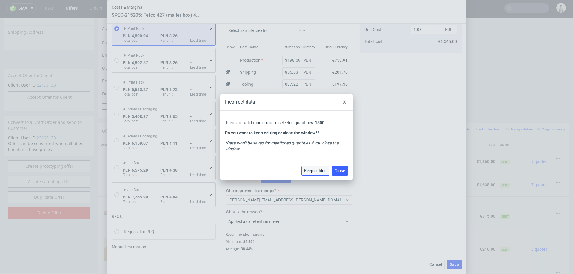
click at [320, 171] on span "Keep editing" at bounding box center [315, 171] width 23 height 4
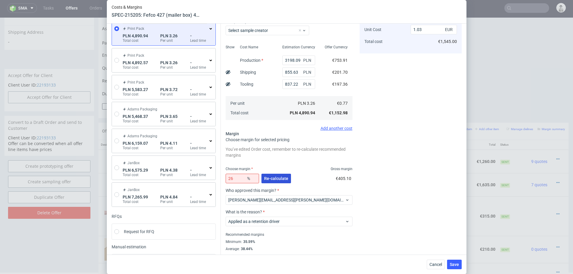
click at [279, 179] on span "Re-calculate" at bounding box center [276, 178] width 24 height 4
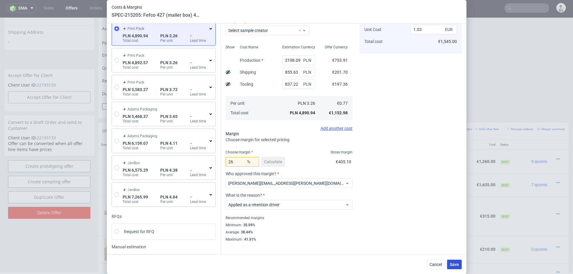
click at [456, 265] on span "Save" at bounding box center [454, 264] width 9 height 4
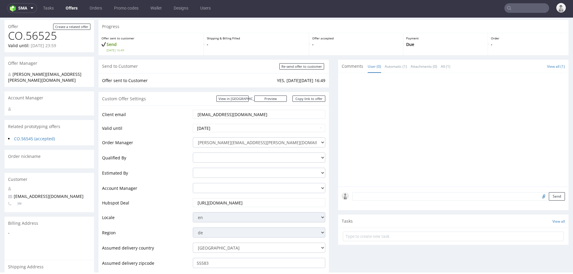
scroll to position [0, 0]
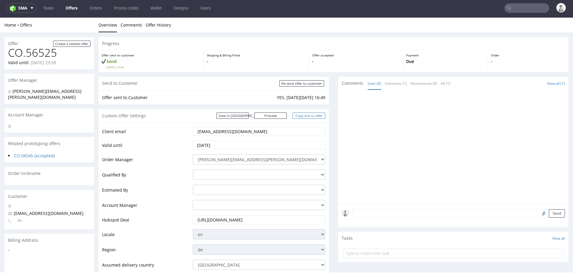
click at [308, 114] on link "Copy link to offer" at bounding box center [309, 116] width 33 height 6
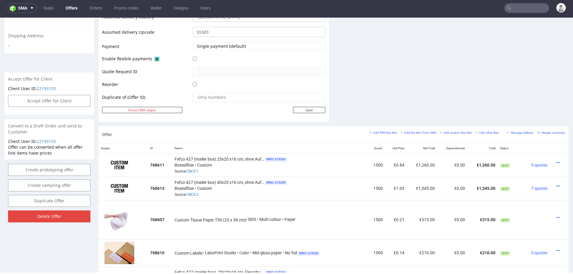
scroll to position [249, 0]
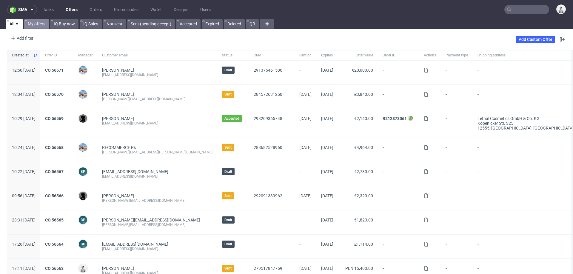
click at [38, 27] on link "My offers" at bounding box center [36, 24] width 25 height 10
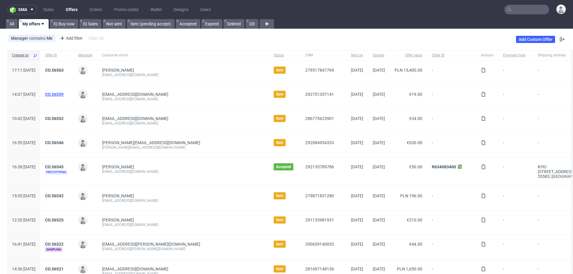
click at [64, 93] on link "CO.56559" at bounding box center [54, 94] width 19 height 5
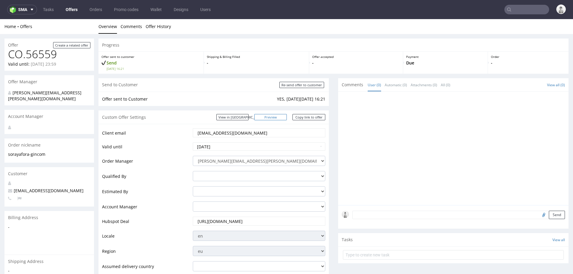
click at [275, 116] on link "Preview" at bounding box center [270, 117] width 33 height 6
